Goal: Task Accomplishment & Management: Use online tool/utility

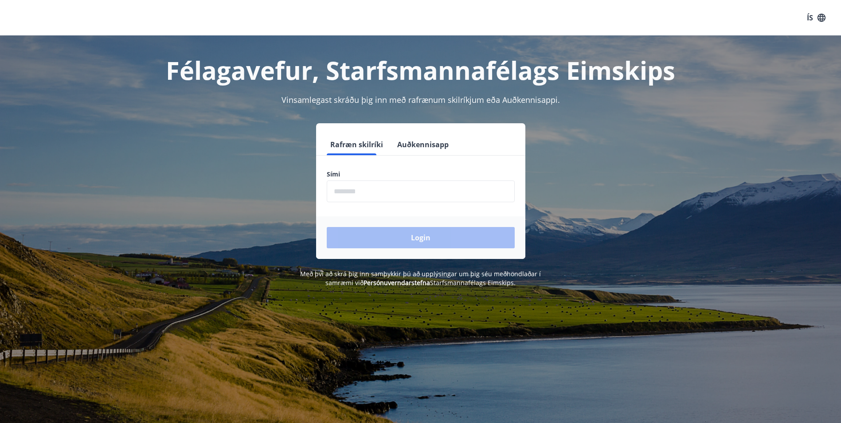
click at [387, 205] on form "Rafræn skilríki Auðkennisapp Sími ​ Login" at bounding box center [420, 196] width 209 height 125
click at [391, 194] on input "phone" at bounding box center [421, 191] width 188 height 22
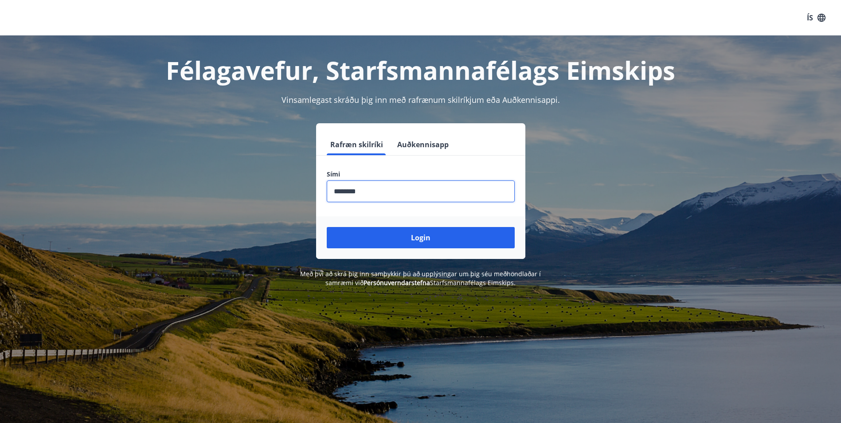
type input "********"
click at [327, 227] on button "Login" at bounding box center [421, 237] width 188 height 21
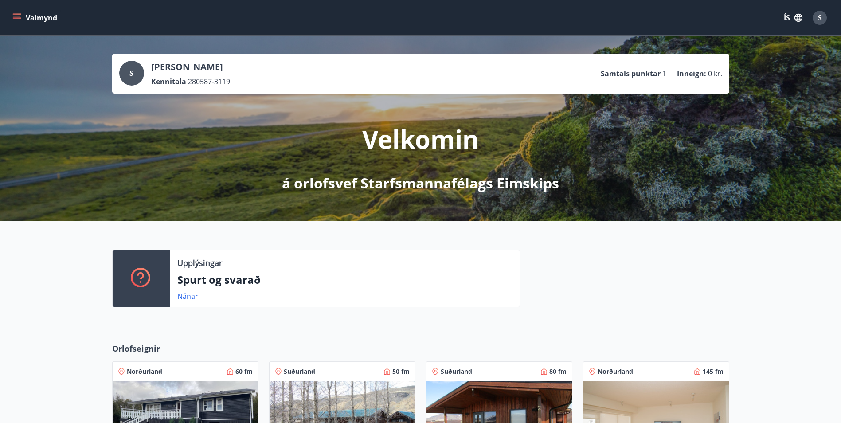
click at [816, 16] on div "S" at bounding box center [820, 18] width 14 height 14
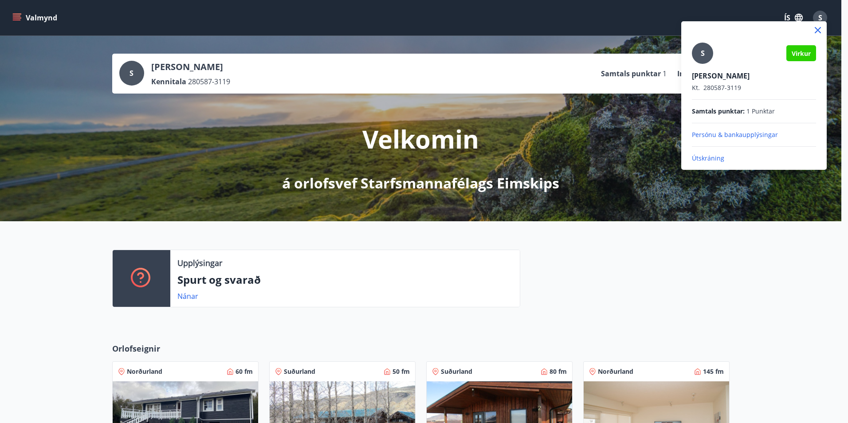
click at [794, 51] on span "Virkur" at bounding box center [801, 53] width 19 height 8
click at [697, 55] on div "S" at bounding box center [702, 53] width 21 height 21
click at [697, 65] on input "S" at bounding box center [752, 69] width 121 height 9
click at [269, 291] on div at bounding box center [424, 211] width 848 height 423
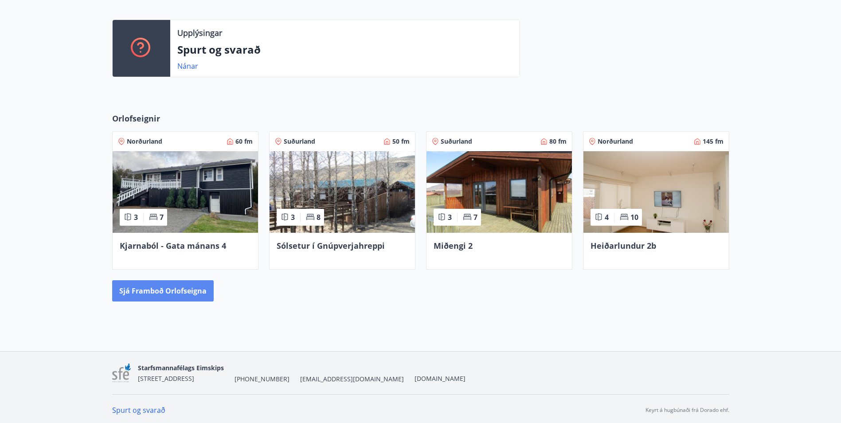
scroll to position [233, 0]
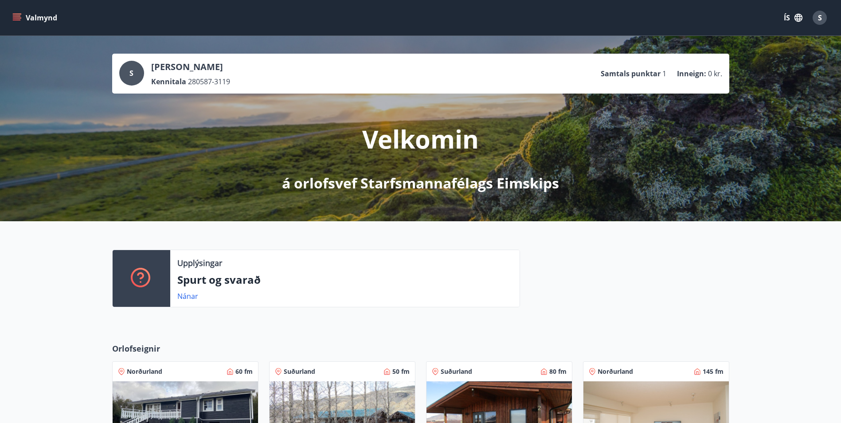
click at [789, 19] on button "ÍS" at bounding box center [793, 18] width 28 height 16
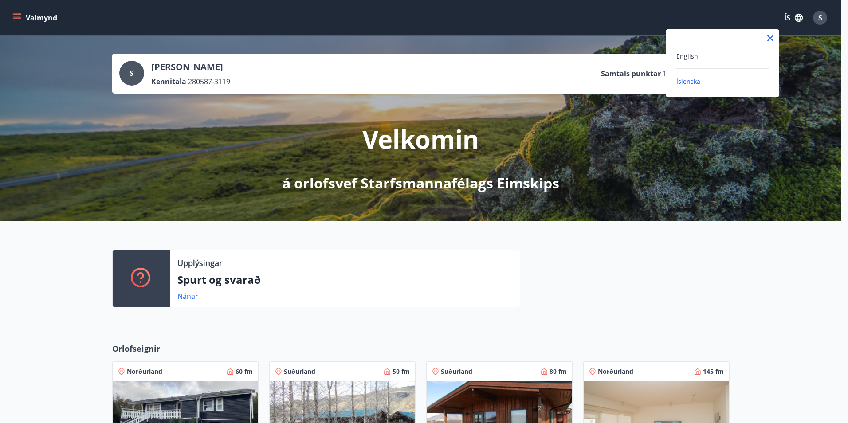
drag, startPoint x: 667, startPoint y: 189, endPoint x: 73, endPoint y: 52, distance: 609.9
click at [667, 190] on div at bounding box center [424, 211] width 848 height 423
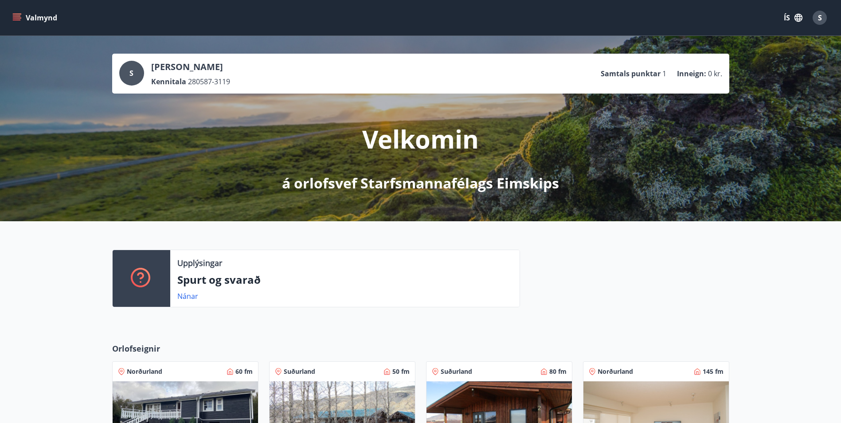
click at [19, 19] on icon "menu" at bounding box center [16, 17] width 9 height 9
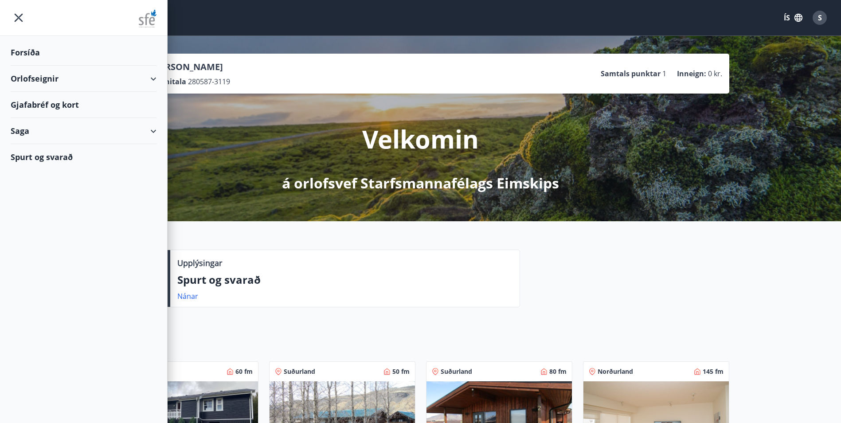
click at [92, 82] on div "Orlofseignir" at bounding box center [84, 79] width 146 height 26
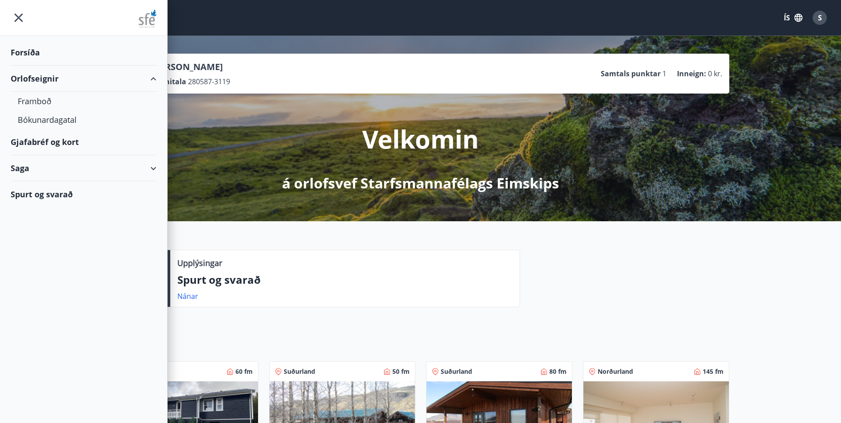
click at [67, 142] on div "Gjafabréf og kort" at bounding box center [84, 142] width 146 height 26
click at [43, 53] on div "Forsíða" at bounding box center [84, 52] width 146 height 26
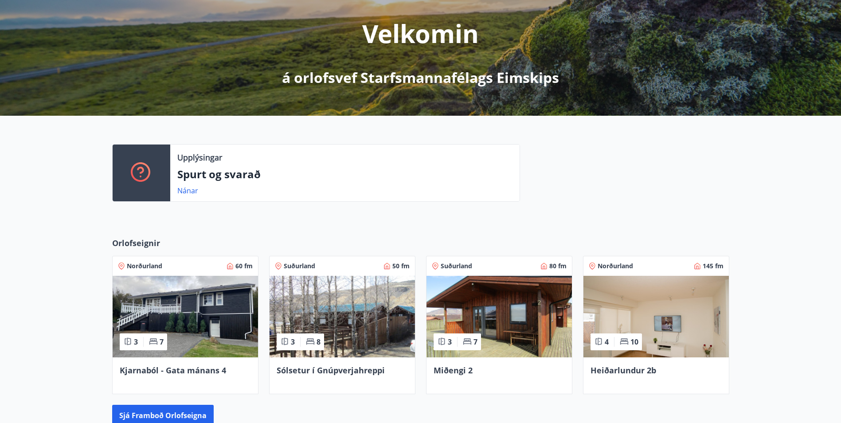
scroll to position [222, 0]
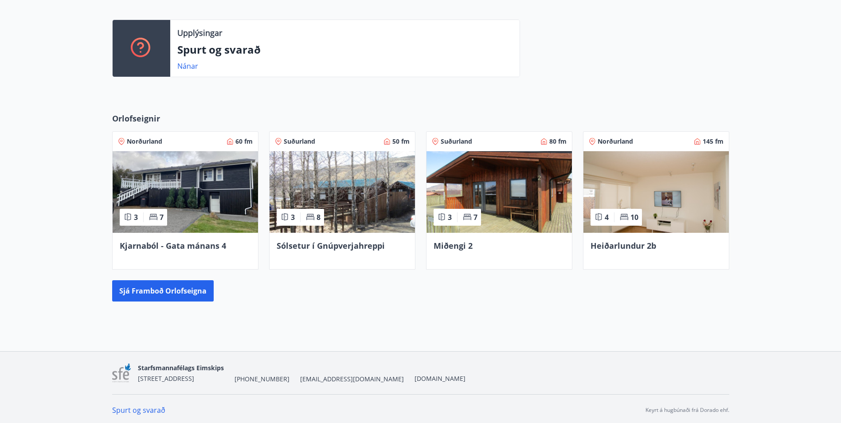
scroll to position [233, 0]
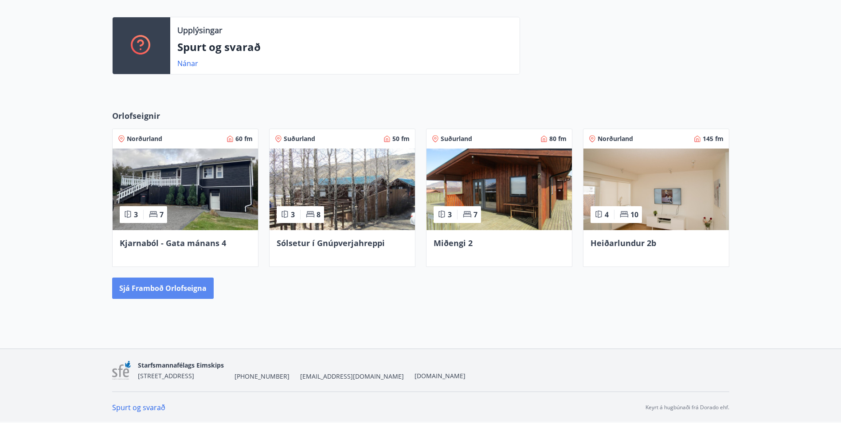
click at [149, 297] on button "Sjá framboð orlofseigna" at bounding box center [163, 288] width 102 height 21
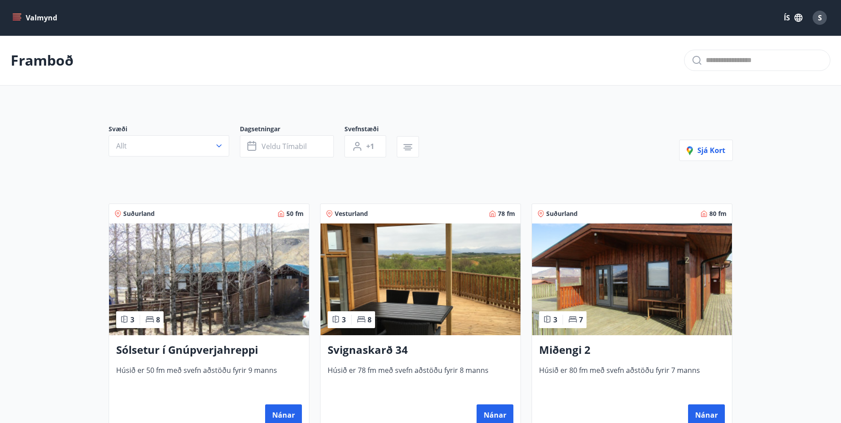
click at [56, 61] on p "Framboð" at bounding box center [42, 61] width 63 height 20
click at [10, 17] on div "Valmynd ÍS S" at bounding box center [420, 17] width 841 height 35
click at [17, 17] on icon "menu" at bounding box center [16, 17] width 9 height 9
